Goal: Task Accomplishment & Management: Use online tool/utility

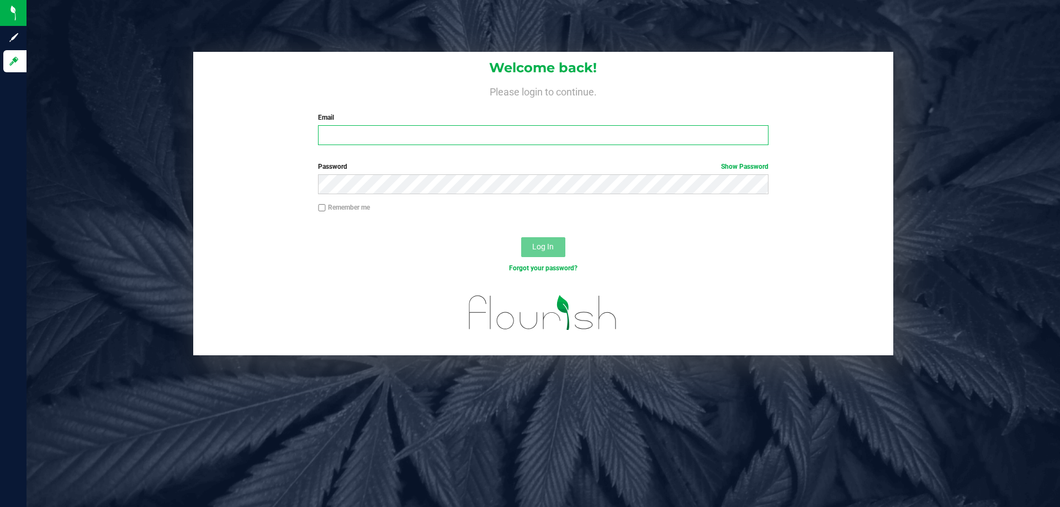
click at [333, 141] on input "Email" at bounding box center [543, 135] width 450 height 20
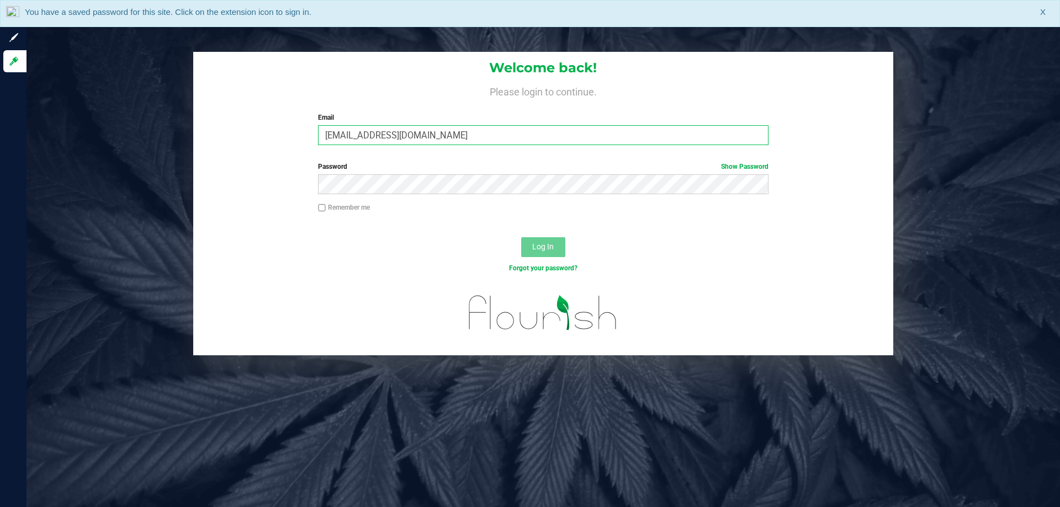
type input "[EMAIL_ADDRESS][DOMAIN_NAME]"
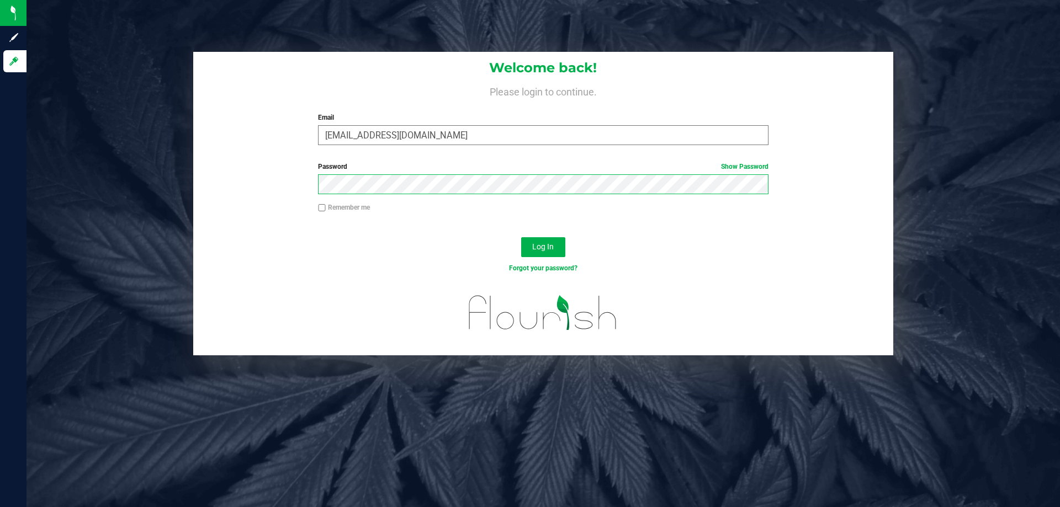
click at [521, 237] on button "Log In" at bounding box center [543, 247] width 44 height 20
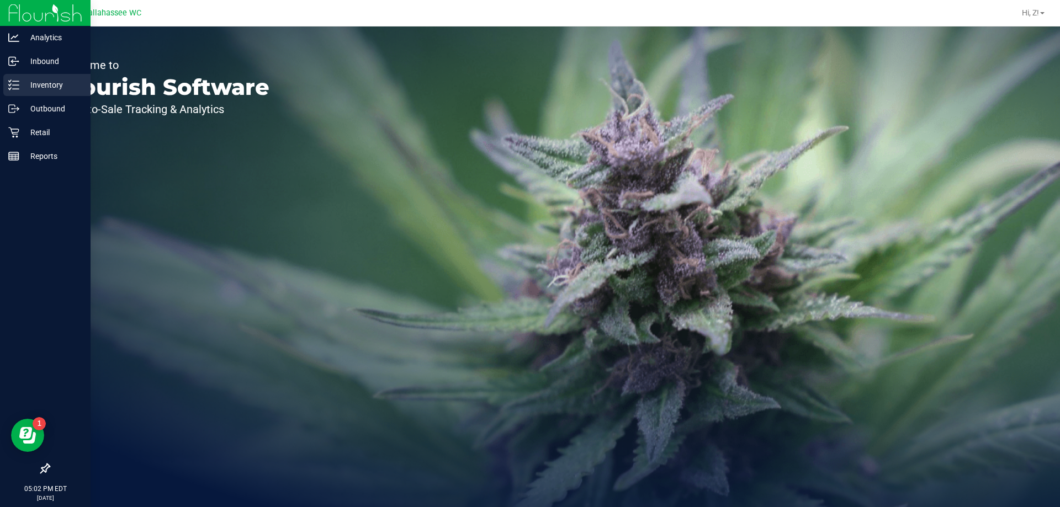
click at [39, 82] on p "Inventory" at bounding box center [52, 84] width 66 height 13
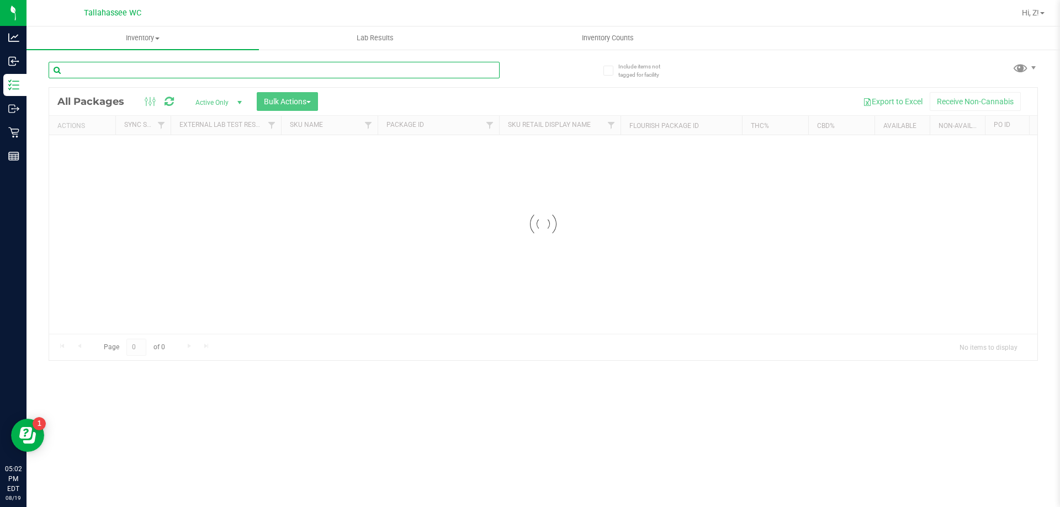
click at [165, 67] on input "text" at bounding box center [274, 70] width 451 height 17
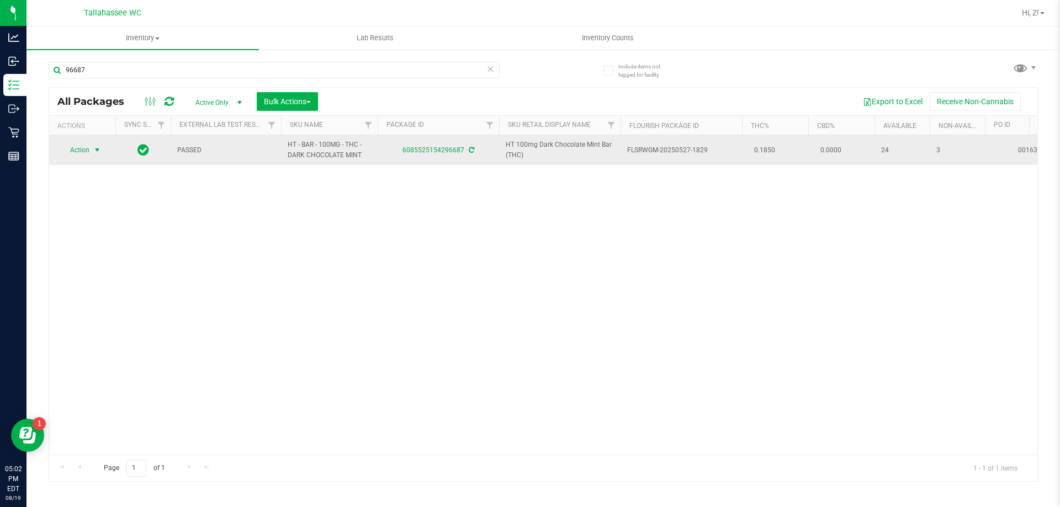
click at [96, 150] on span "select" at bounding box center [97, 150] width 9 height 9
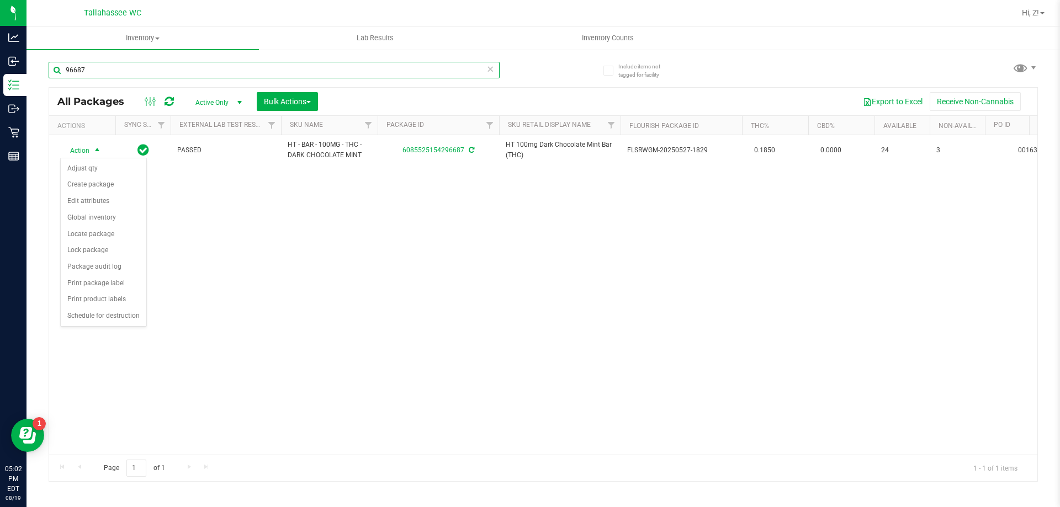
click at [113, 73] on input "96687" at bounding box center [274, 70] width 451 height 17
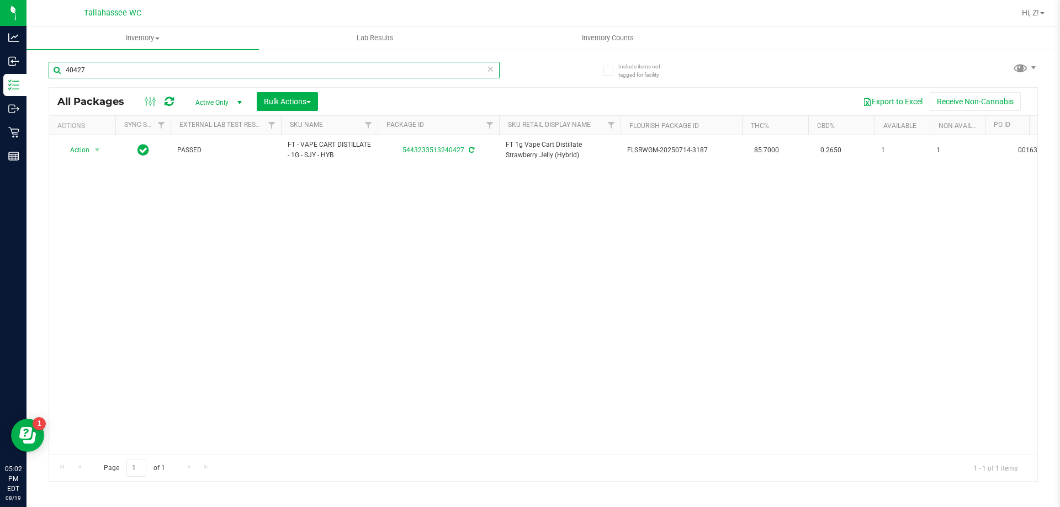
click at [113, 73] on input "40427" at bounding box center [274, 70] width 451 height 17
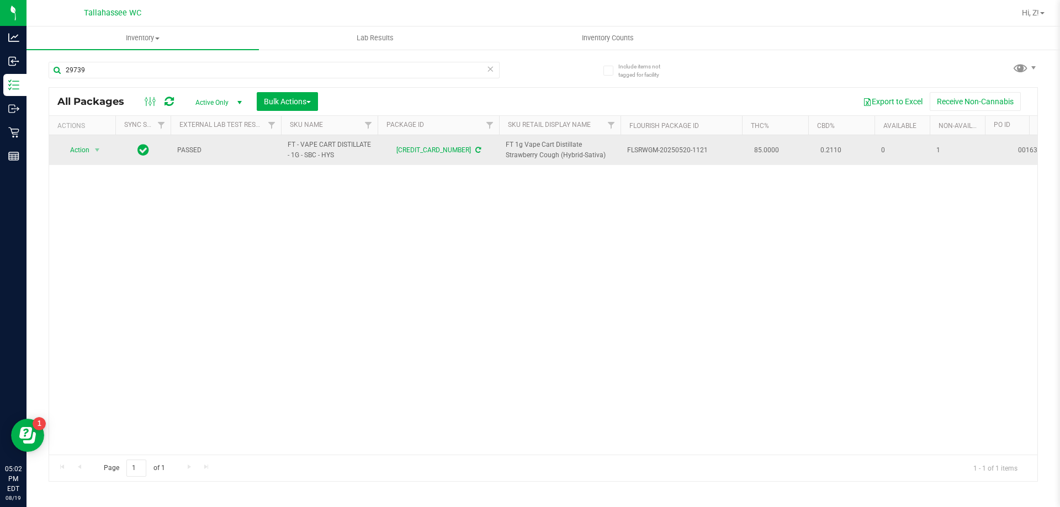
click at [81, 140] on td "Action Action Adjust qty Create package Edit attributes Global inventory Locate…" at bounding box center [82, 150] width 66 height 30
click at [80, 152] on span "Action" at bounding box center [75, 149] width 30 height 15
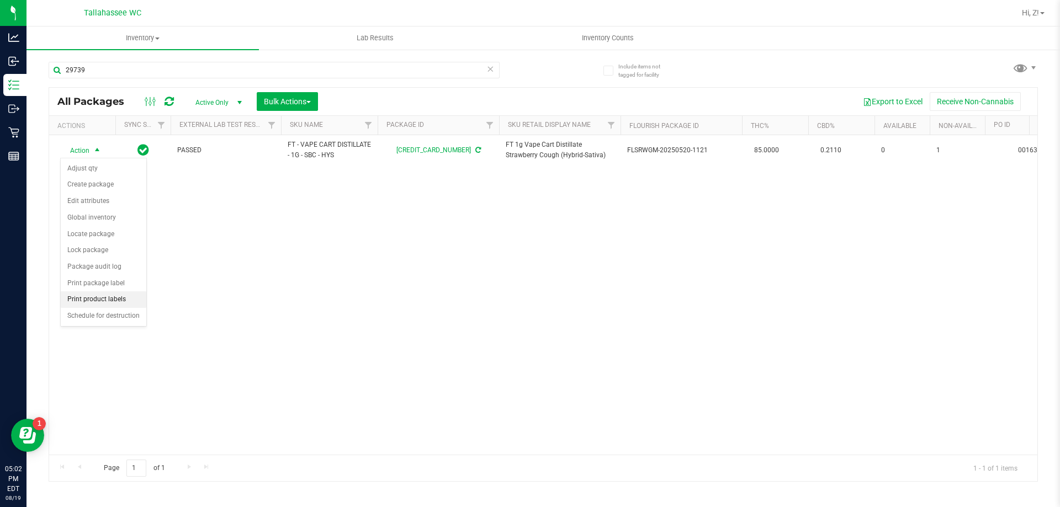
click at [98, 296] on li "Print product labels" at bounding box center [104, 300] width 86 height 17
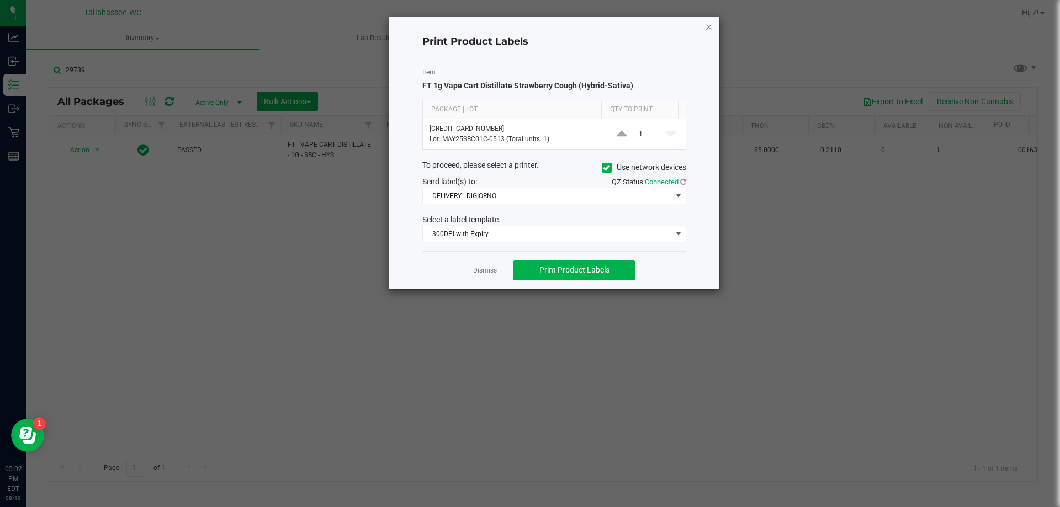
click at [711, 20] on icon "button" at bounding box center [709, 26] width 8 height 13
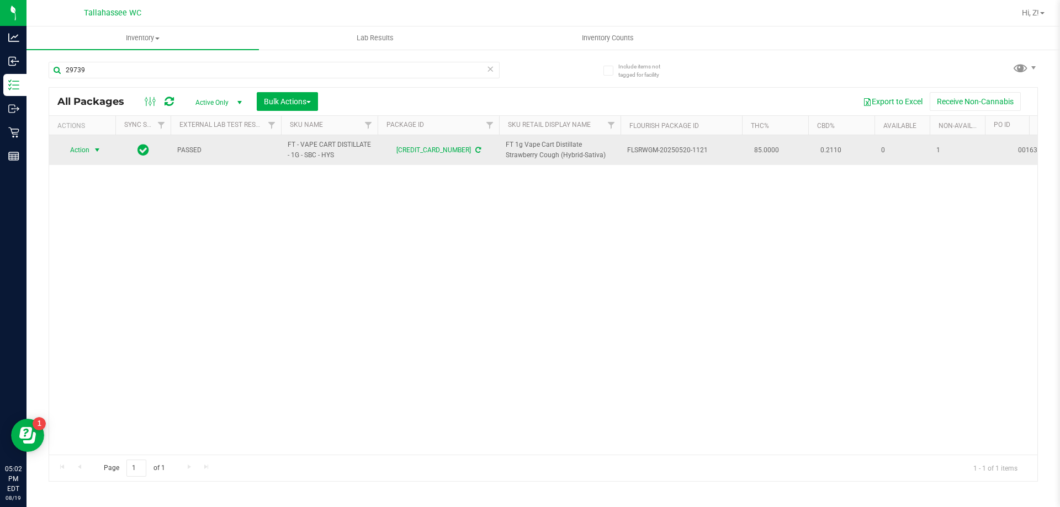
click at [98, 146] on span "select" at bounding box center [97, 150] width 9 height 9
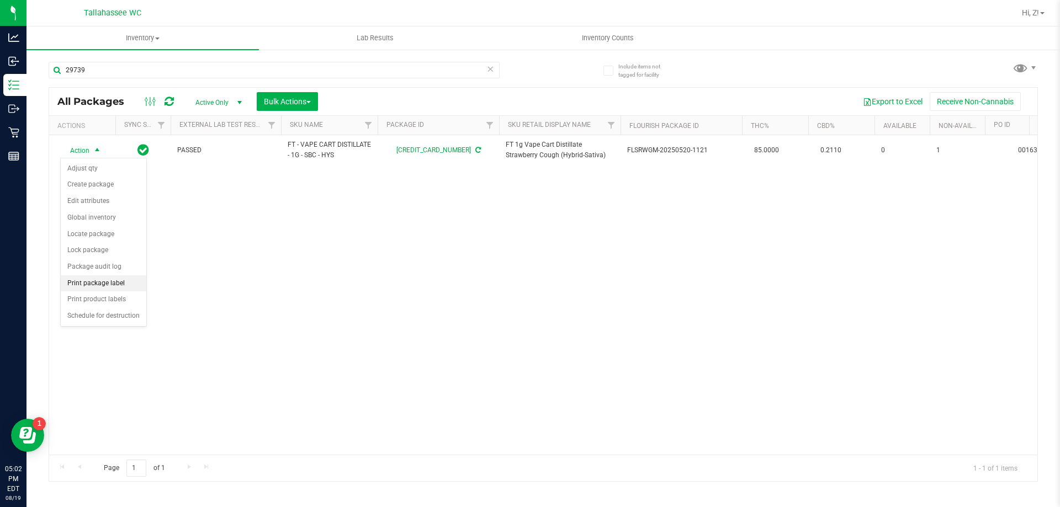
click at [108, 276] on li "Print package label" at bounding box center [104, 284] width 86 height 17
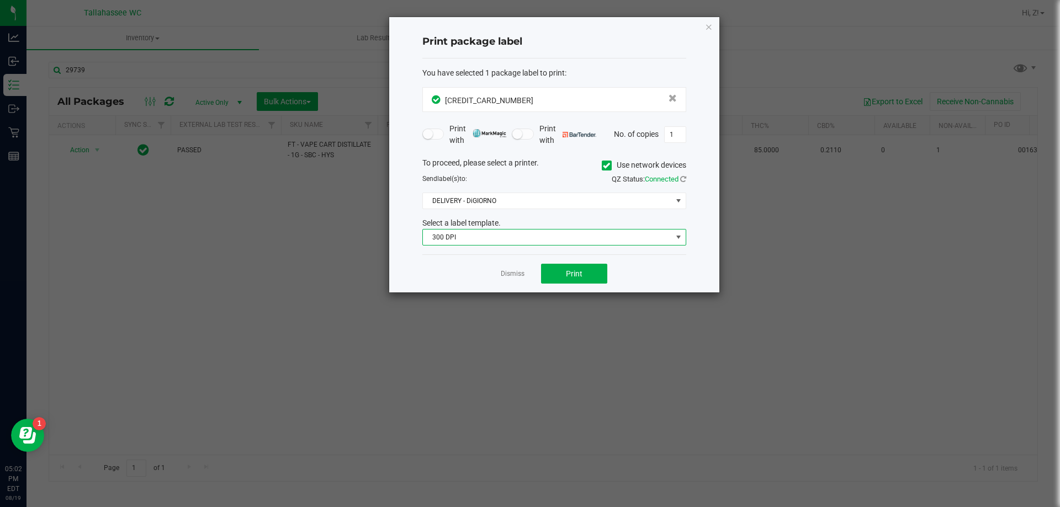
click at [493, 232] on span "300 DPI" at bounding box center [547, 237] width 249 height 15
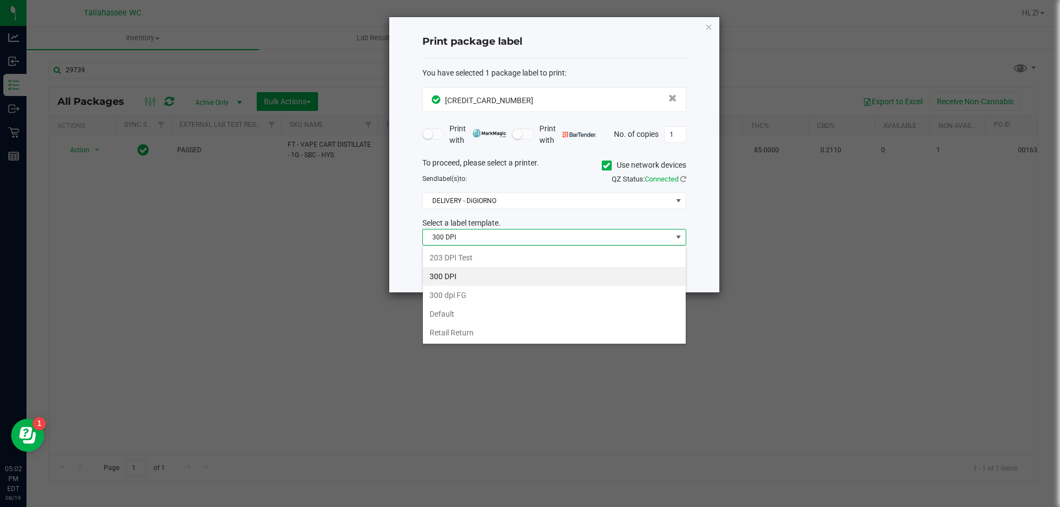
scroll to position [17, 264]
click at [474, 256] on li "203 DPI Test" at bounding box center [554, 257] width 263 height 19
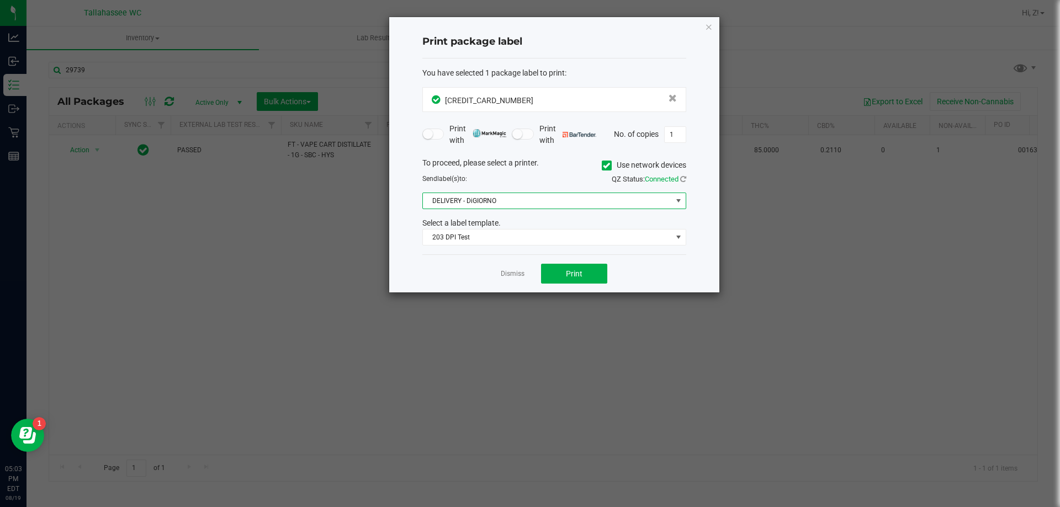
click at [472, 206] on span "DELIVERY - DiGIORNO" at bounding box center [547, 200] width 249 height 15
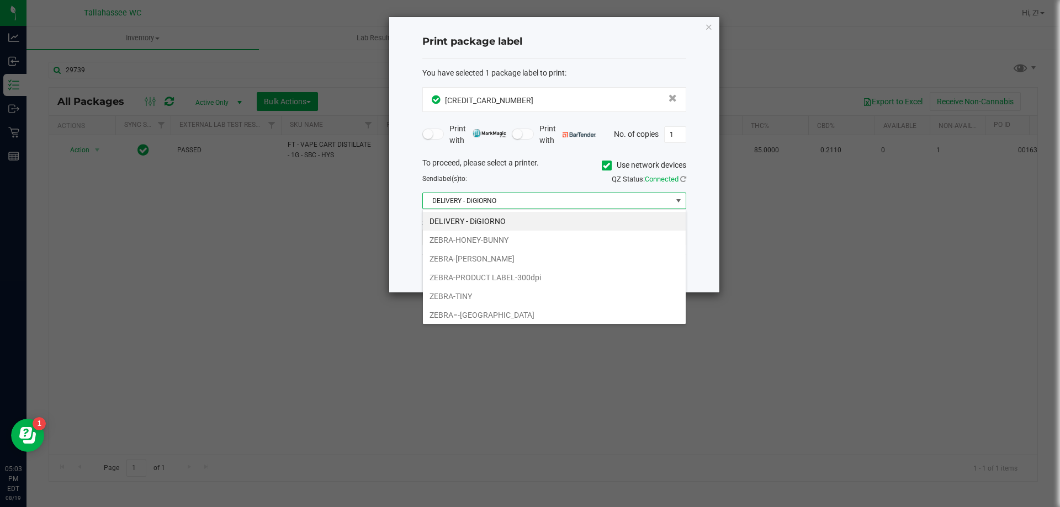
drag, startPoint x: 473, startPoint y: 256, endPoint x: 572, endPoint y: 256, distance: 98.3
click at [474, 256] on li "ZEBRA-[PERSON_NAME]" at bounding box center [554, 259] width 263 height 19
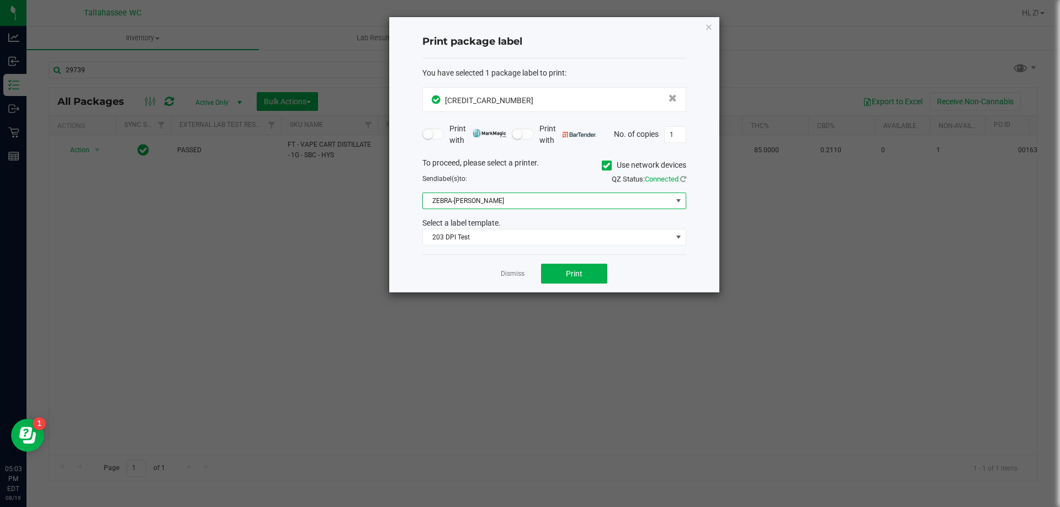
click at [587, 292] on div "Dismiss Print" at bounding box center [554, 274] width 264 height 38
click at [592, 283] on button "Print" at bounding box center [574, 274] width 66 height 20
click at [711, 29] on icon "button" at bounding box center [709, 26] width 8 height 13
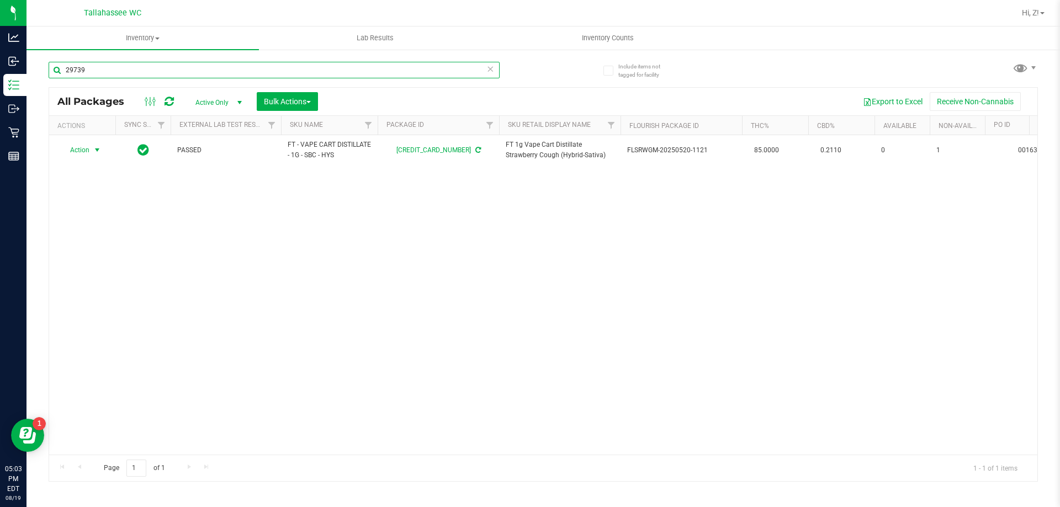
click at [140, 78] on input "29739" at bounding box center [274, 70] width 451 height 17
click at [140, 78] on input "26806" at bounding box center [274, 70] width 451 height 17
click at [99, 64] on input "41207" at bounding box center [274, 70] width 451 height 17
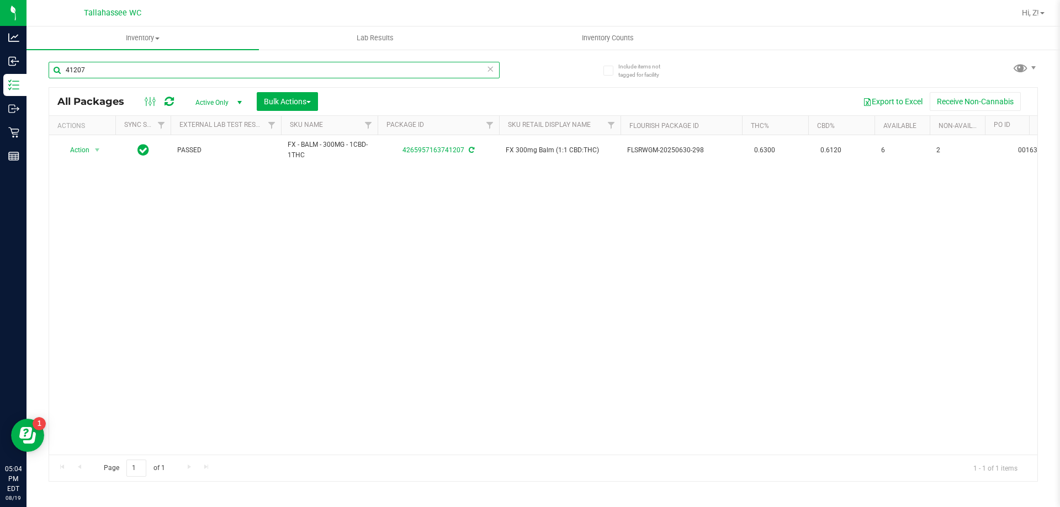
click at [99, 64] on input "41207" at bounding box center [274, 70] width 451 height 17
type input "23982"
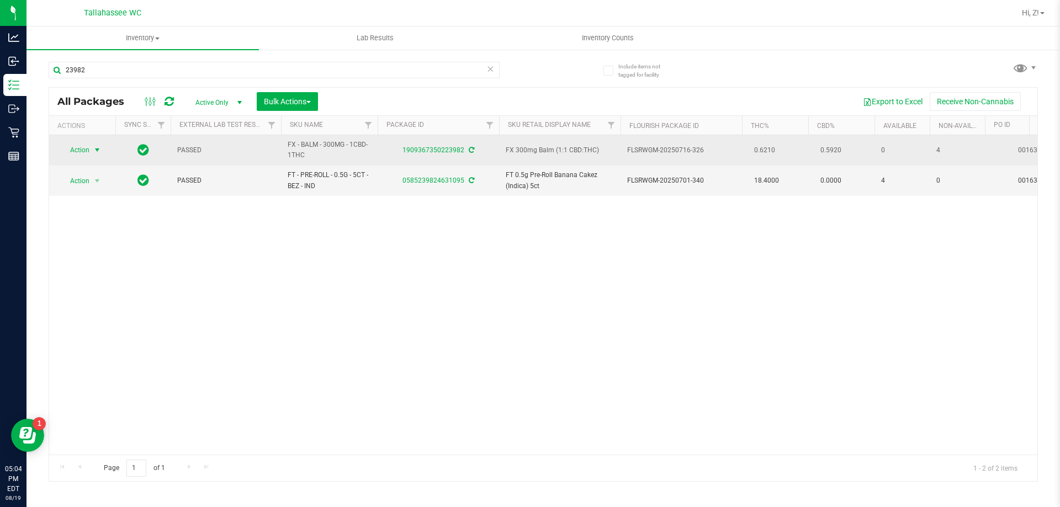
click at [93, 149] on span "select" at bounding box center [97, 150] width 9 height 9
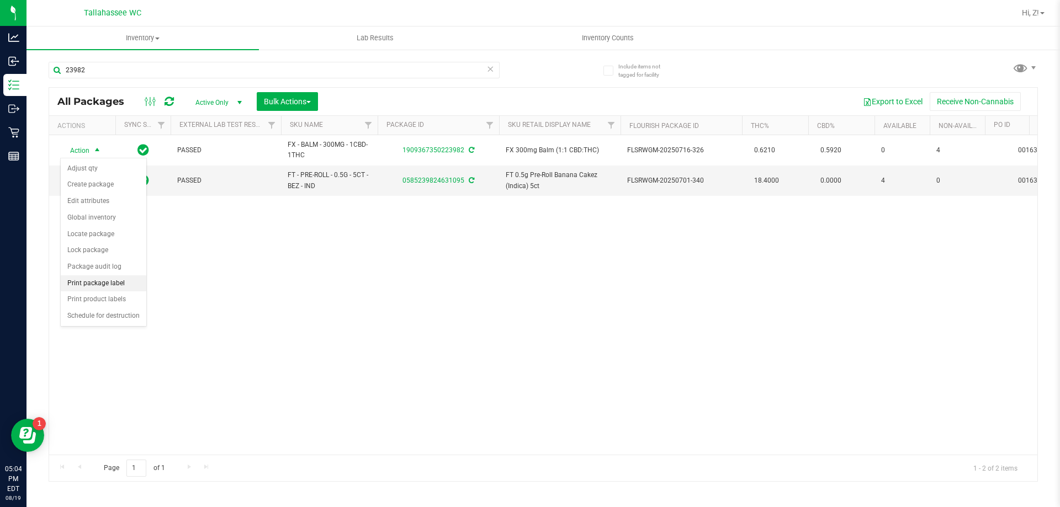
click at [115, 290] on li "Print package label" at bounding box center [104, 284] width 86 height 17
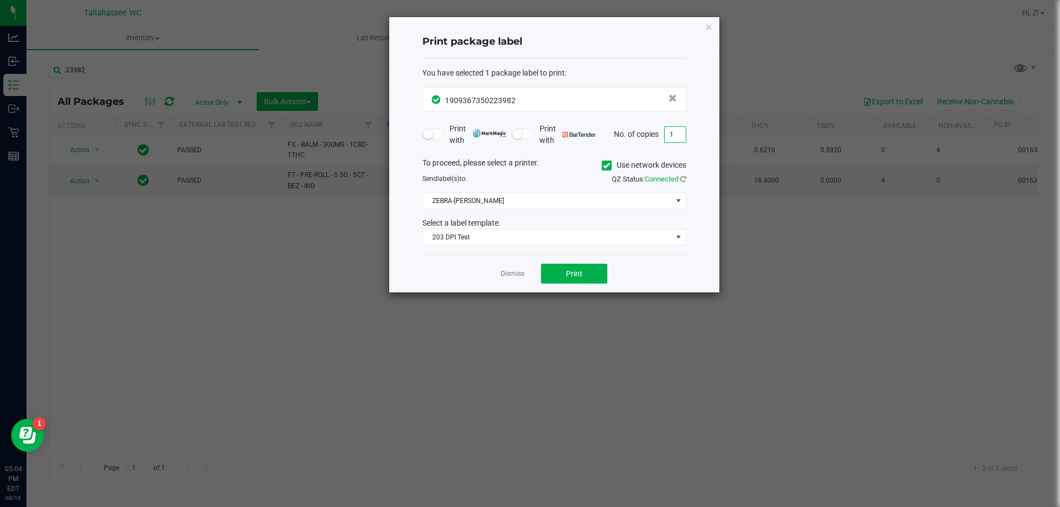
click at [669, 138] on input "1" at bounding box center [675, 134] width 21 height 15
type input "4"
click at [599, 274] on button "Print" at bounding box center [574, 274] width 66 height 20
click at [707, 26] on icon "button" at bounding box center [709, 26] width 8 height 13
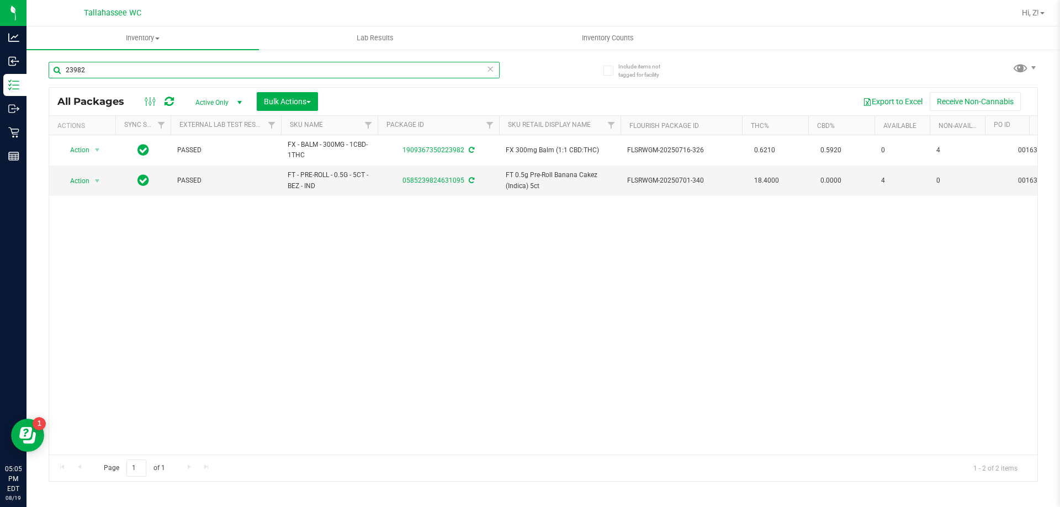
click at [215, 68] on input "23982" at bounding box center [274, 70] width 451 height 17
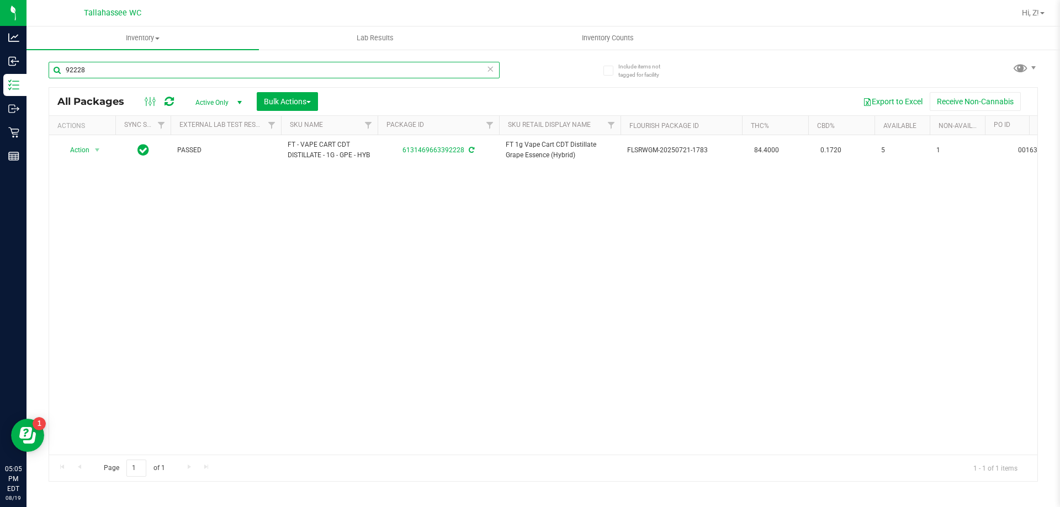
click at [215, 68] on input "92228" at bounding box center [274, 70] width 451 height 17
click at [215, 68] on input "84580" at bounding box center [274, 70] width 451 height 17
click at [94, 71] on input "84580" at bounding box center [274, 70] width 451 height 17
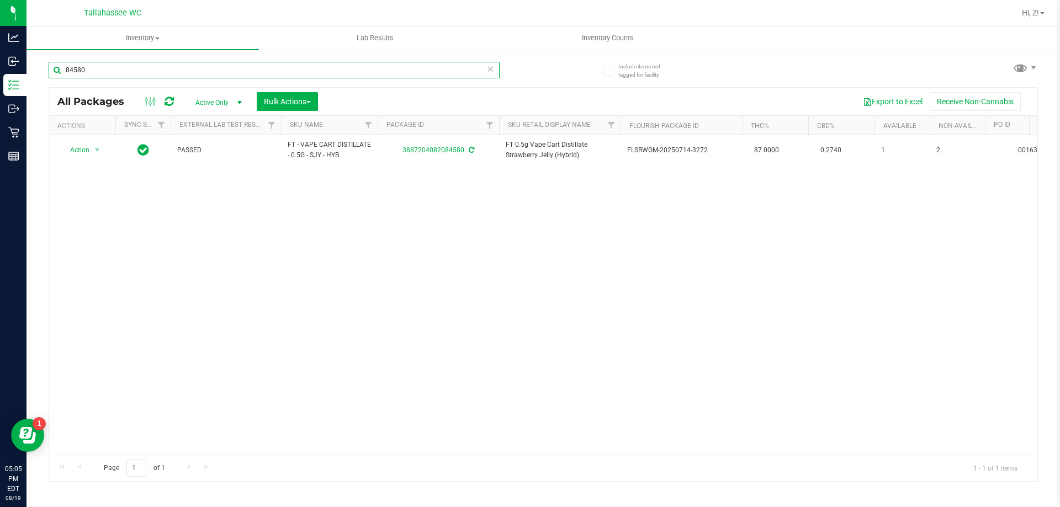
click at [94, 71] on input "84580" at bounding box center [274, 70] width 451 height 17
click at [94, 71] on input "31499" at bounding box center [274, 70] width 451 height 17
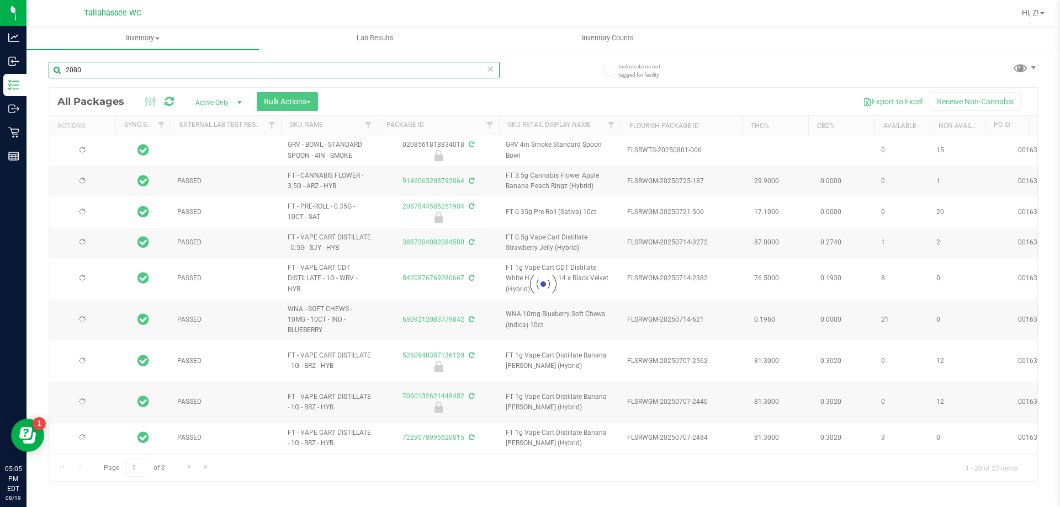
type input "20804"
type input "[DATE]"
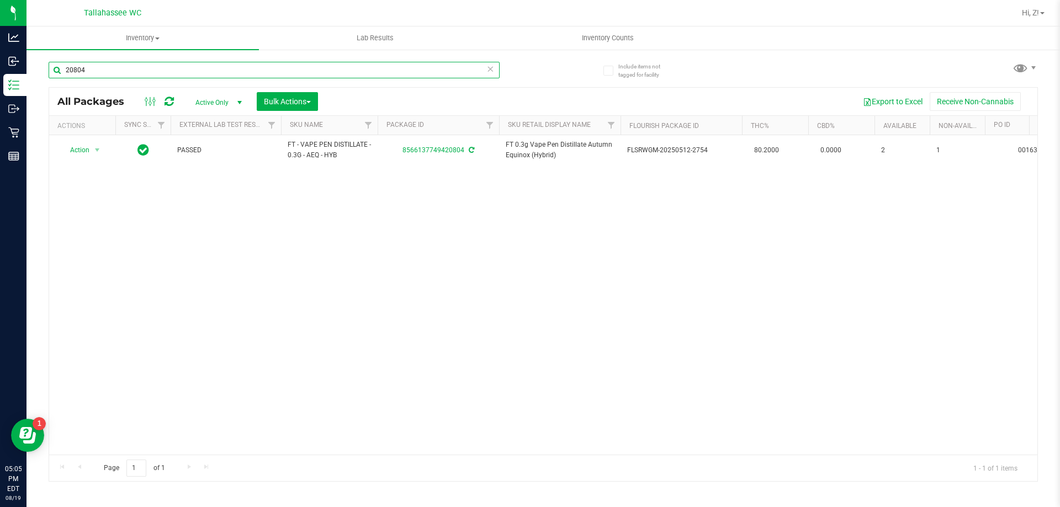
click at [94, 71] on input "20804" at bounding box center [274, 70] width 451 height 17
click at [95, 72] on input "20804" at bounding box center [274, 70] width 451 height 17
click at [95, 72] on input "36141" at bounding box center [274, 70] width 451 height 17
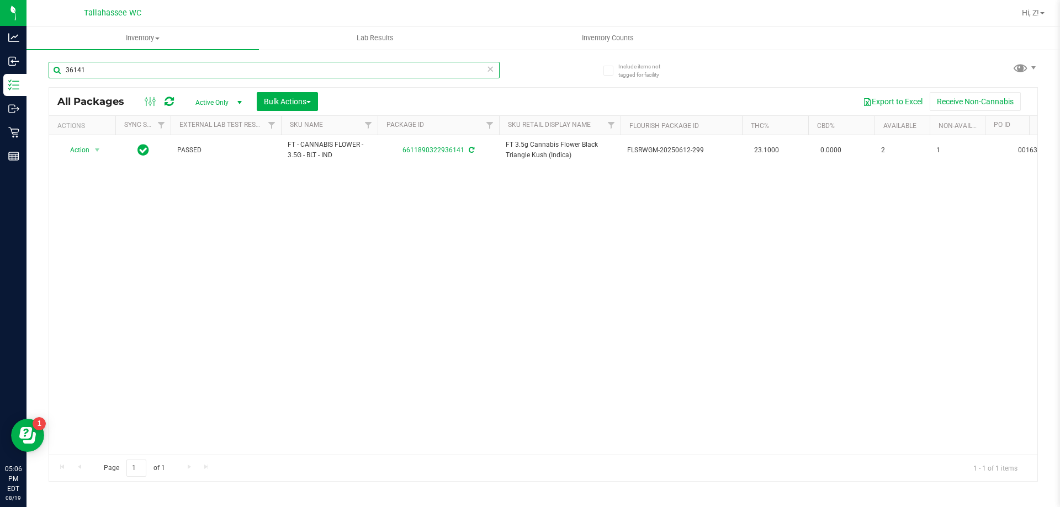
click at [95, 72] on input "36141" at bounding box center [274, 70] width 451 height 17
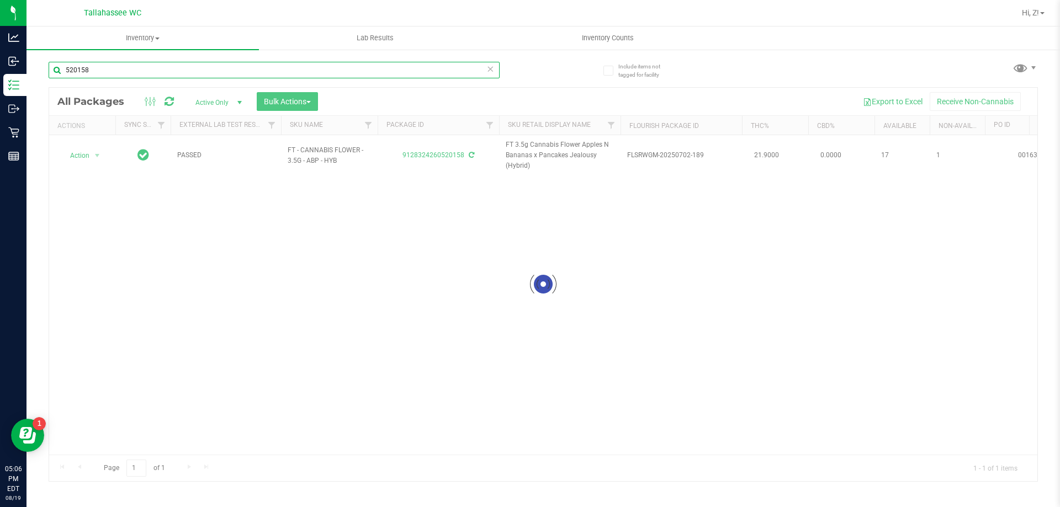
click at [95, 72] on input "520158" at bounding box center [274, 70] width 451 height 17
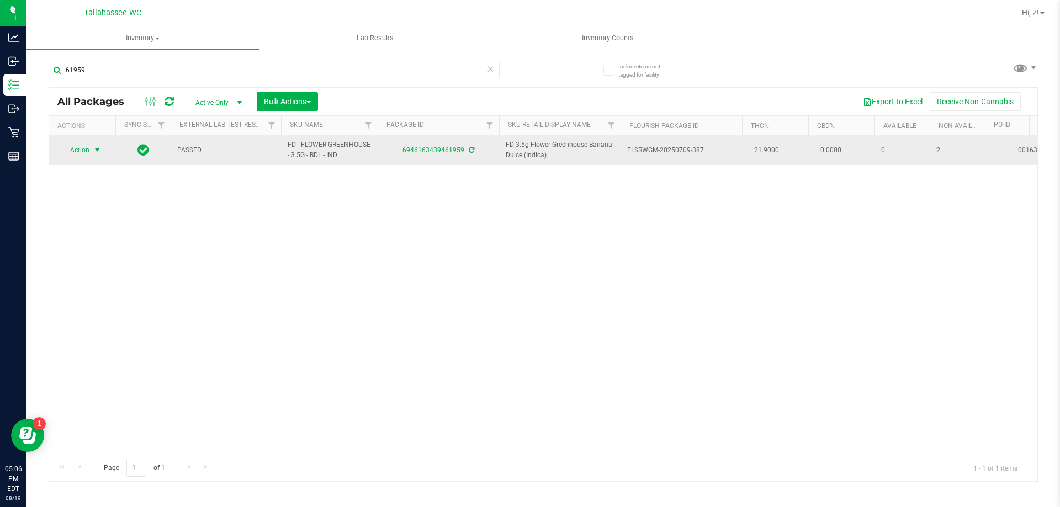
click at [82, 154] on span "Action" at bounding box center [75, 149] width 30 height 15
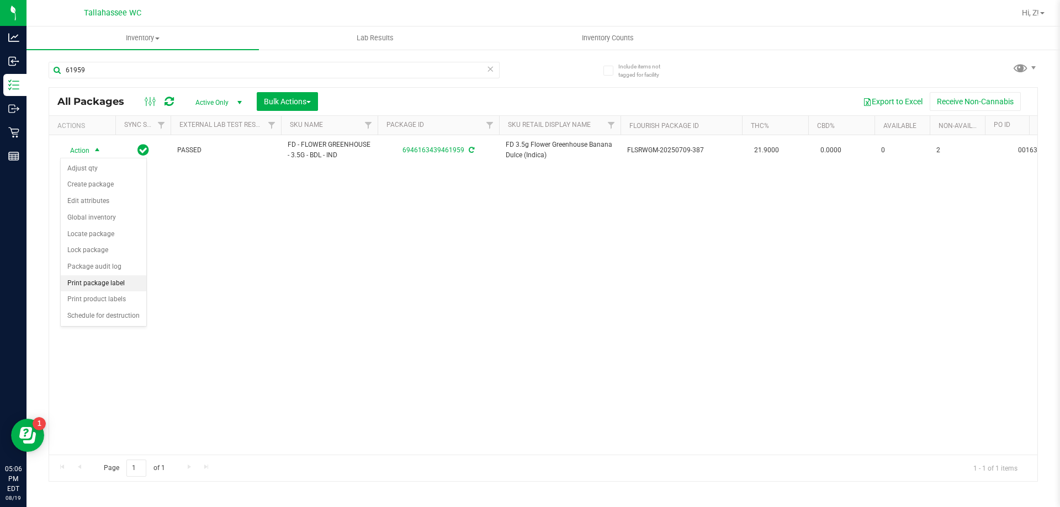
click at [110, 287] on li "Print package label" at bounding box center [104, 284] width 86 height 17
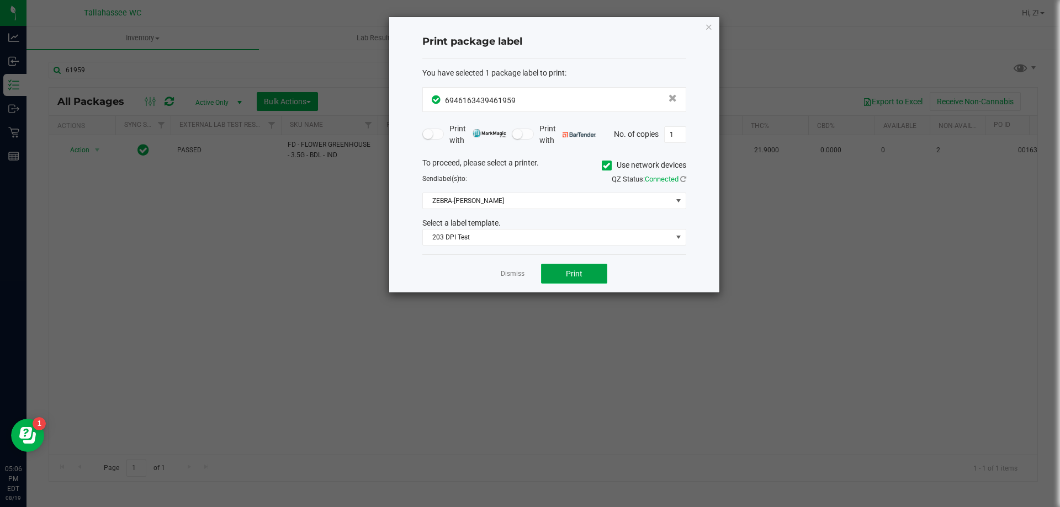
click at [558, 268] on button "Print" at bounding box center [574, 274] width 66 height 20
click at [708, 25] on icon "button" at bounding box center [709, 26] width 8 height 13
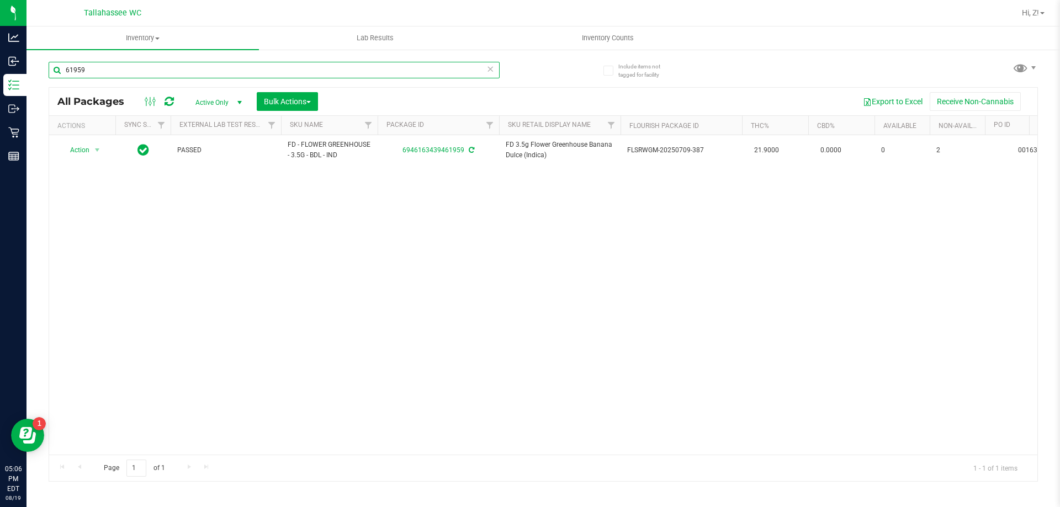
click at [210, 76] on input "61959" at bounding box center [274, 70] width 451 height 17
click at [222, 72] on input "38536" at bounding box center [274, 70] width 451 height 17
type input "96687"
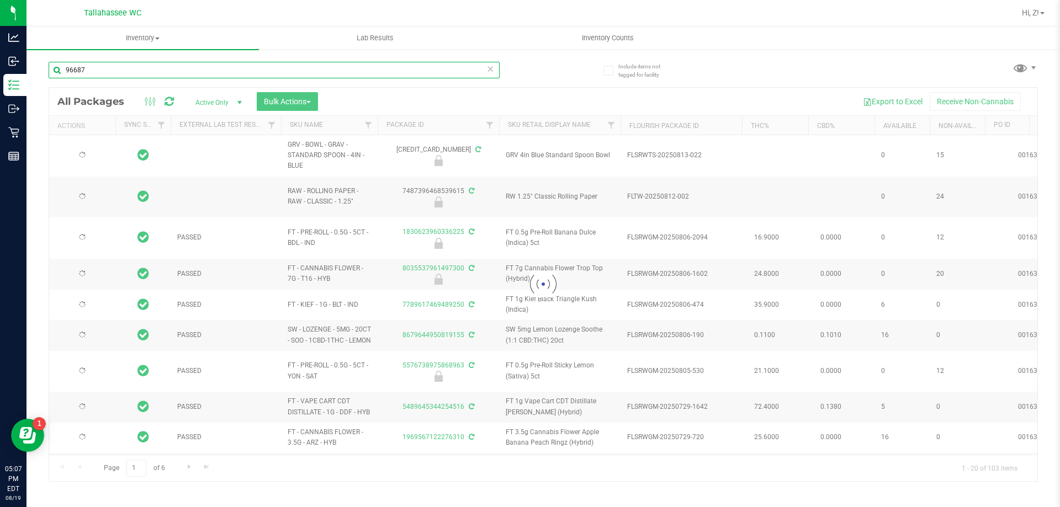
type input "[DATE]"
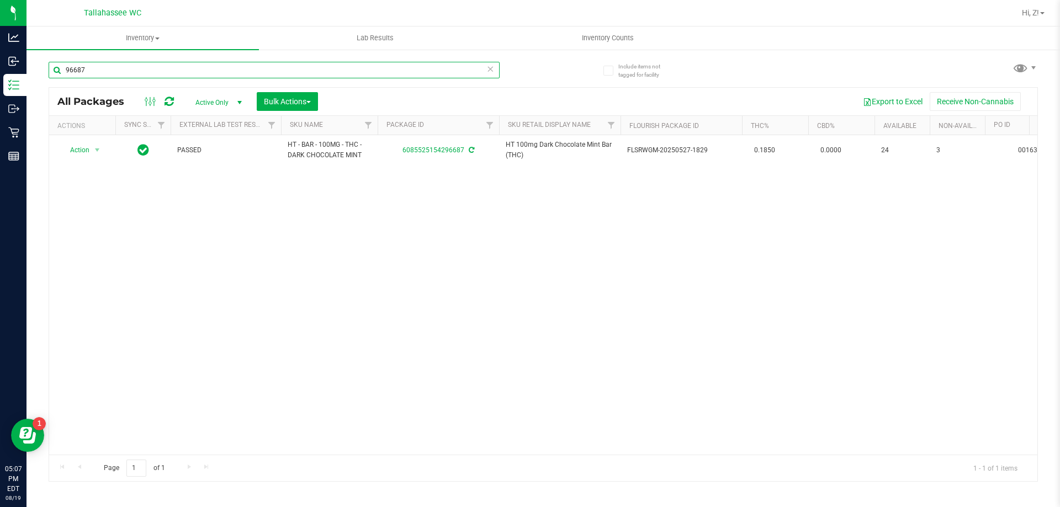
click at [222, 72] on input "96687" at bounding box center [274, 70] width 451 height 17
click at [223, 69] on input "33249" at bounding box center [274, 70] width 451 height 17
click at [96, 70] on input "57115" at bounding box center [274, 70] width 451 height 17
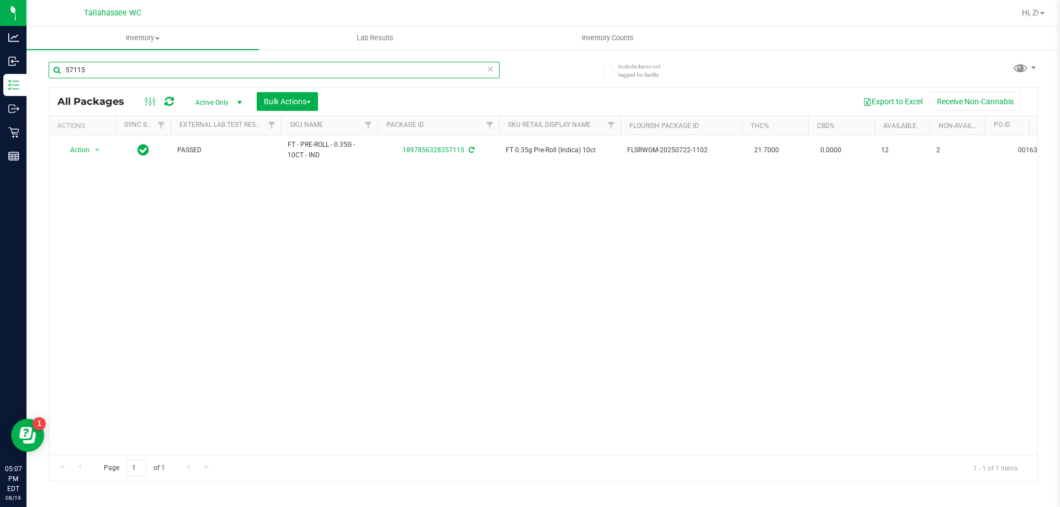
click at [96, 70] on input "57115" at bounding box center [274, 70] width 451 height 17
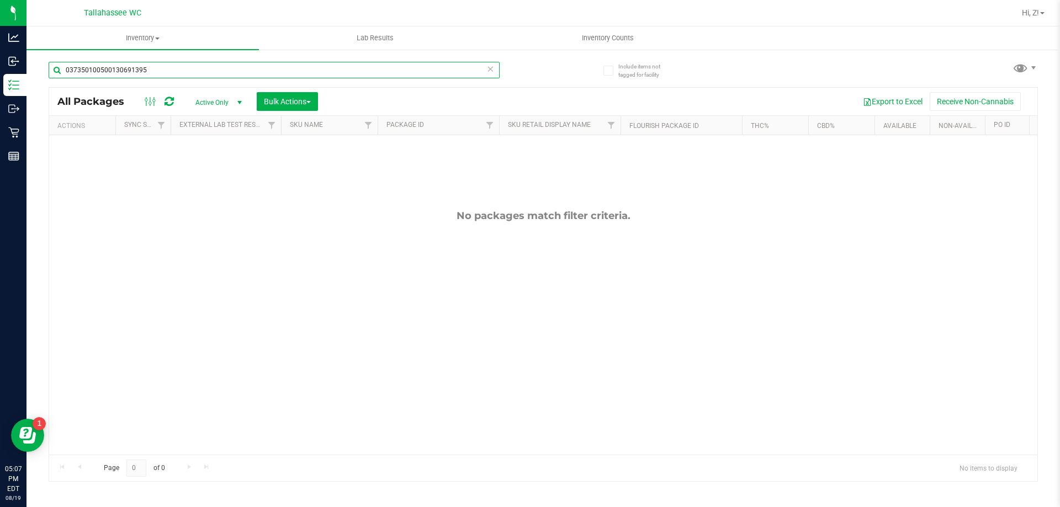
click at [183, 74] on input "037350100500130691395" at bounding box center [274, 70] width 451 height 17
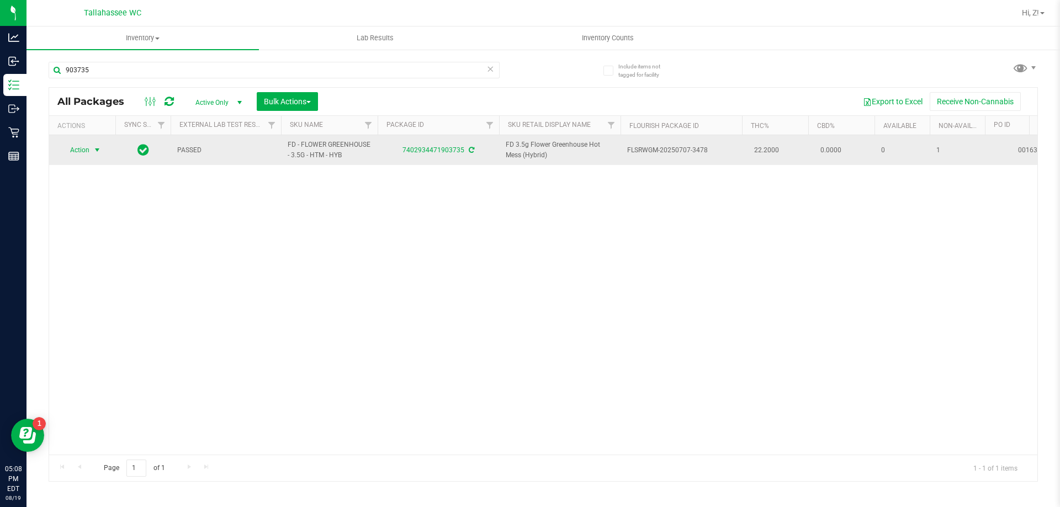
click at [86, 148] on span "Action" at bounding box center [75, 149] width 30 height 15
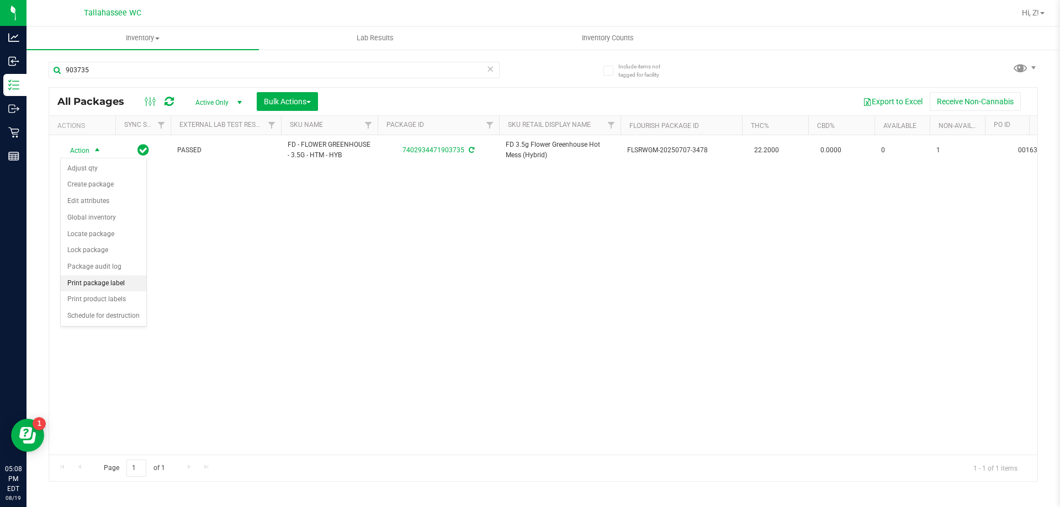
click at [109, 287] on li "Print package label" at bounding box center [104, 284] width 86 height 17
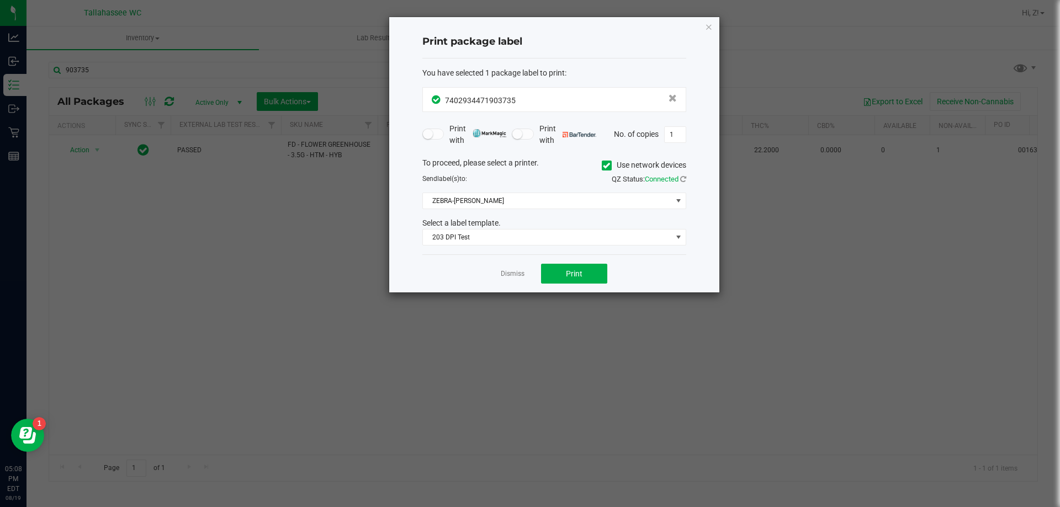
click at [564, 263] on div "Dismiss Print" at bounding box center [554, 274] width 264 height 38
click at [566, 268] on button "Print" at bounding box center [574, 274] width 66 height 20
click at [708, 28] on icon "button" at bounding box center [709, 26] width 8 height 13
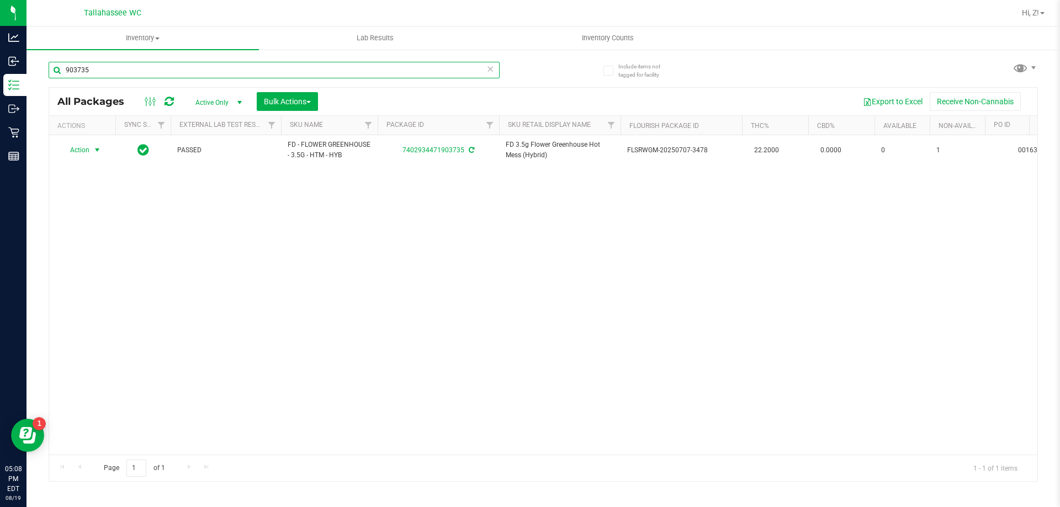
click at [169, 68] on input "903735" at bounding box center [274, 70] width 451 height 17
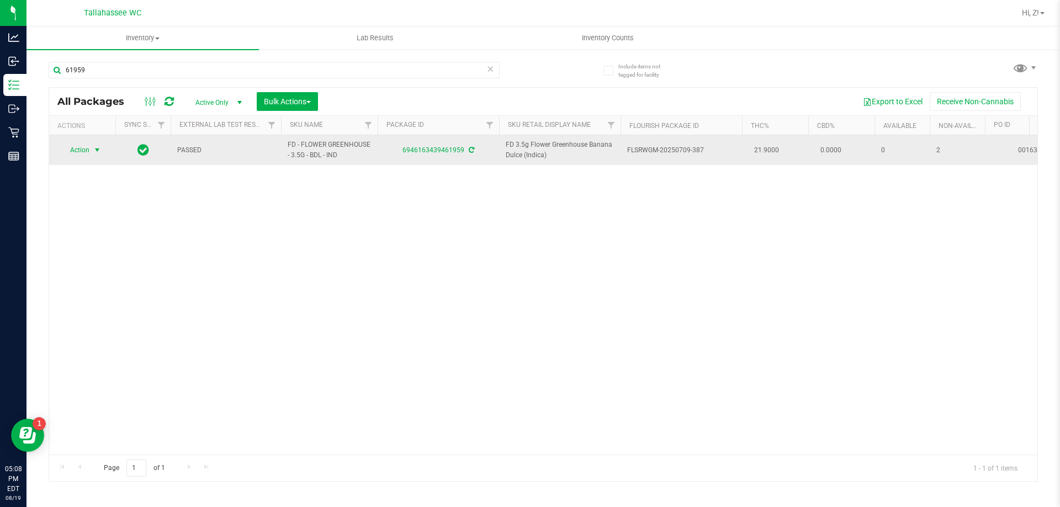
click at [76, 146] on span "Action" at bounding box center [75, 149] width 30 height 15
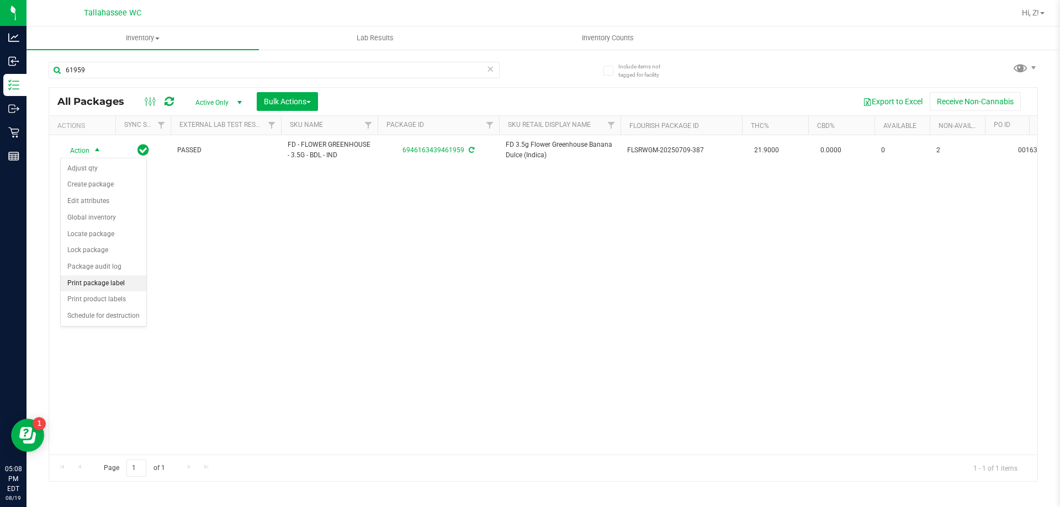
click at [117, 283] on li "Print package label" at bounding box center [104, 284] width 86 height 17
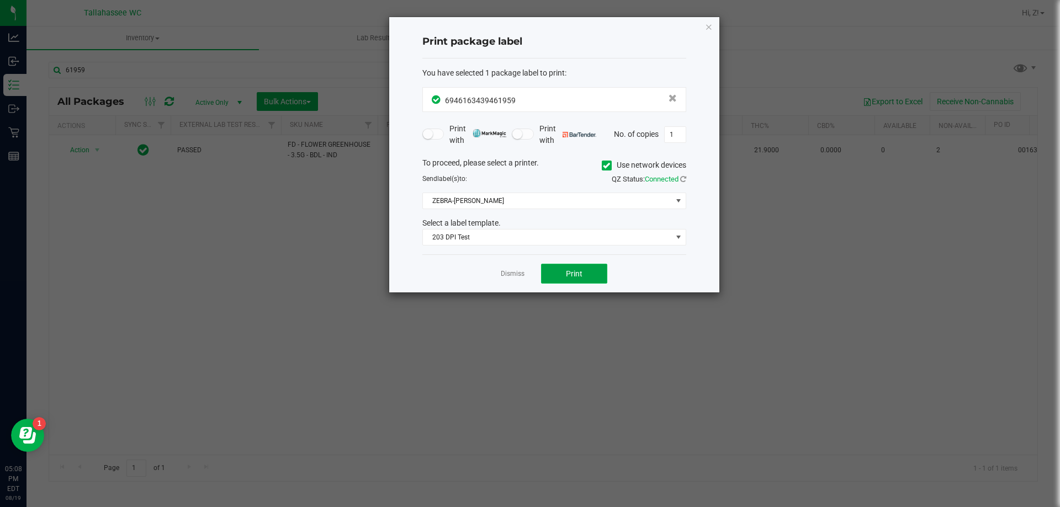
click at [583, 269] on button "Print" at bounding box center [574, 274] width 66 height 20
click at [709, 31] on icon "button" at bounding box center [709, 26] width 8 height 13
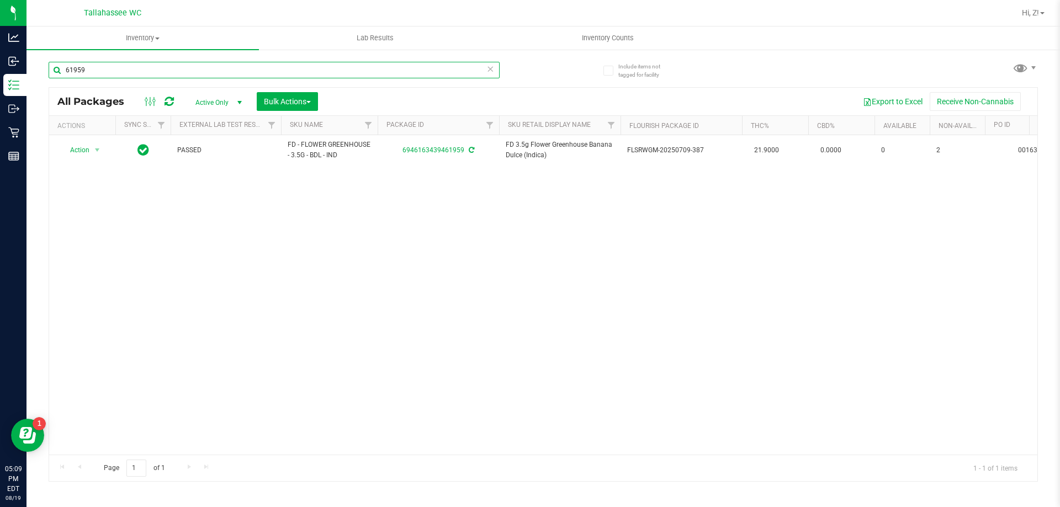
click at [151, 72] on input "61959" at bounding box center [274, 70] width 451 height 17
click at [150, 72] on input "61959" at bounding box center [274, 70] width 451 height 17
click at [104, 70] on input "16285" at bounding box center [274, 70] width 451 height 17
click at [206, 76] on input "41789" at bounding box center [274, 70] width 451 height 17
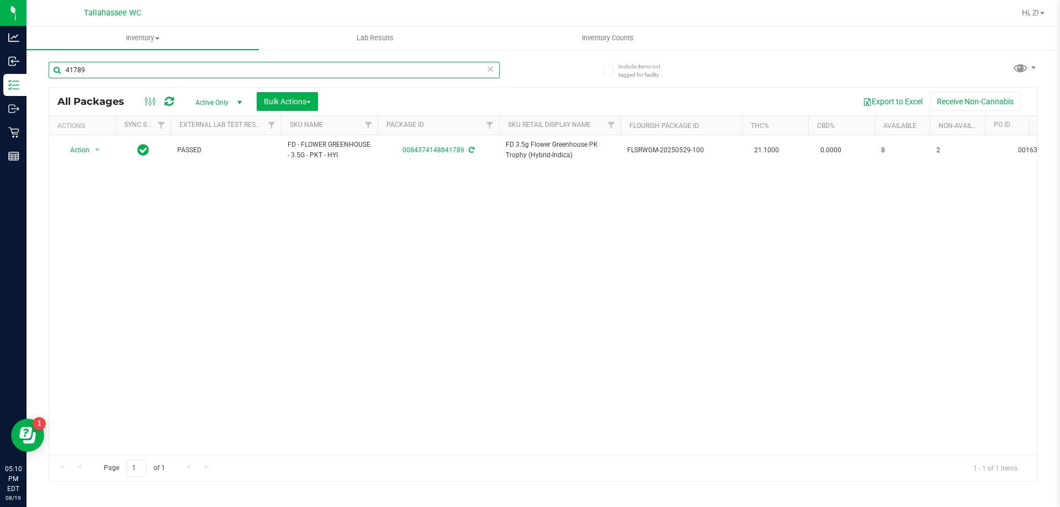
click at [206, 76] on input "41789" at bounding box center [274, 70] width 451 height 17
click at [108, 70] on input "23671" at bounding box center [274, 70] width 451 height 17
click at [108, 70] on input "34504" at bounding box center [274, 70] width 451 height 17
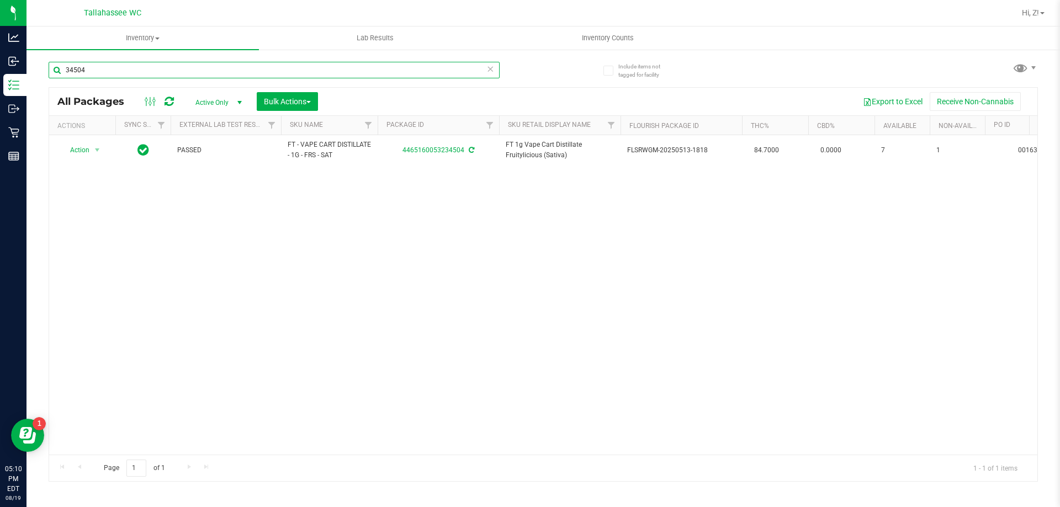
click at [108, 70] on input "34504" at bounding box center [274, 70] width 451 height 17
click at [108, 70] on input "94093" at bounding box center [274, 70] width 451 height 17
click at [123, 70] on input "00187" at bounding box center [274, 70] width 451 height 17
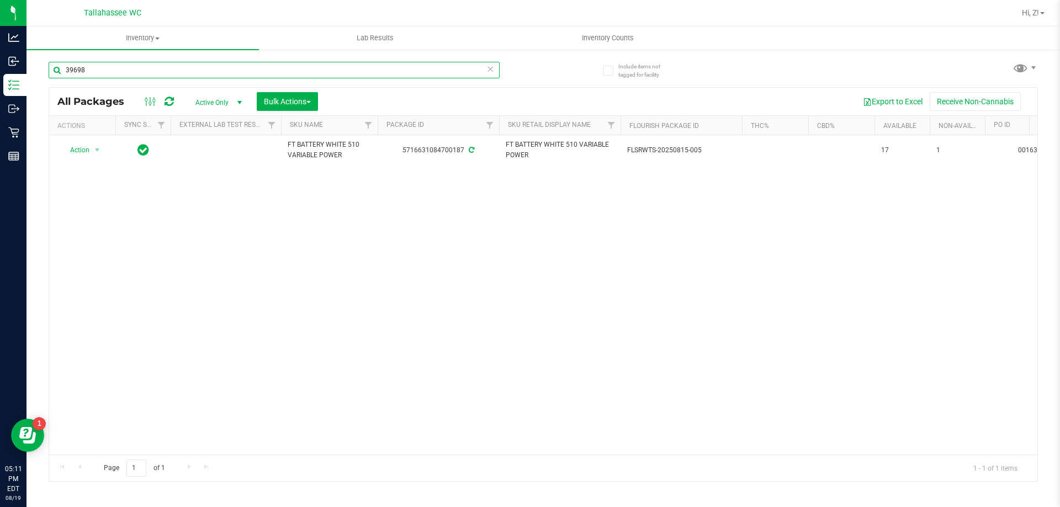
type input "39698"
click at [144, 67] on input "39698" at bounding box center [274, 70] width 451 height 17
click at [117, 239] on div "Action Action Adjust qty Create package Edit attributes Global inventory Locate…" at bounding box center [543, 295] width 988 height 320
